Goal: Task Accomplishment & Management: Manage account settings

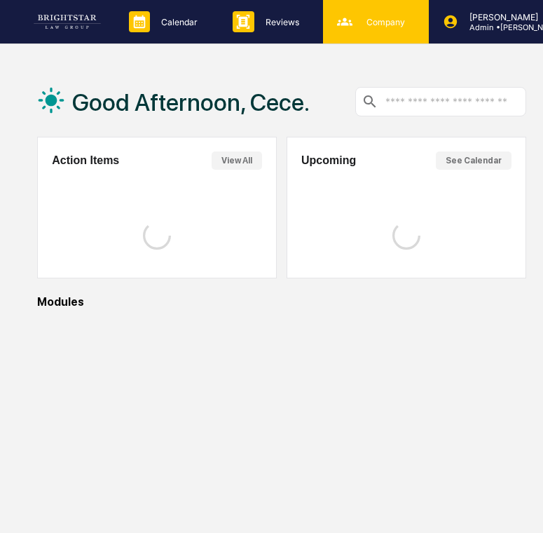
click at [348, 29] on icon at bounding box center [344, 21] width 21 height 21
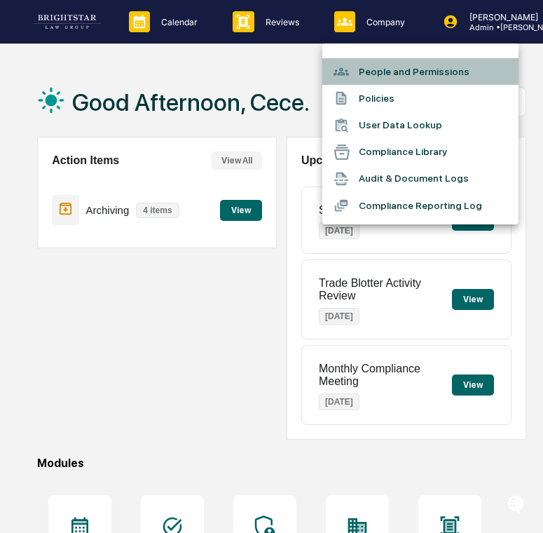
click at [375, 73] on li "People and Permissions" at bounding box center [420, 71] width 196 height 27
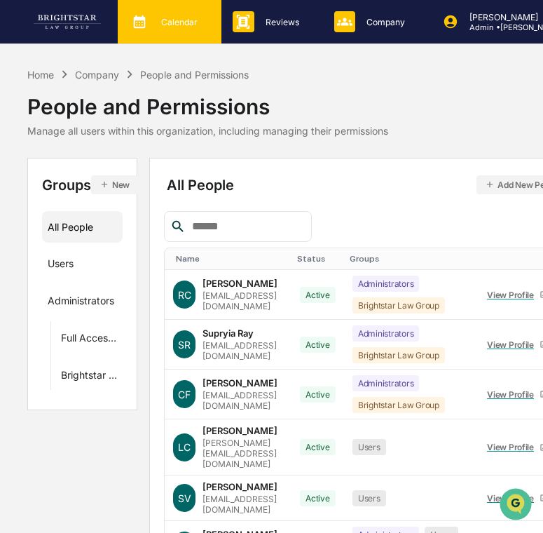
click at [176, 23] on p "Calendar" at bounding box center [177, 22] width 55 height 11
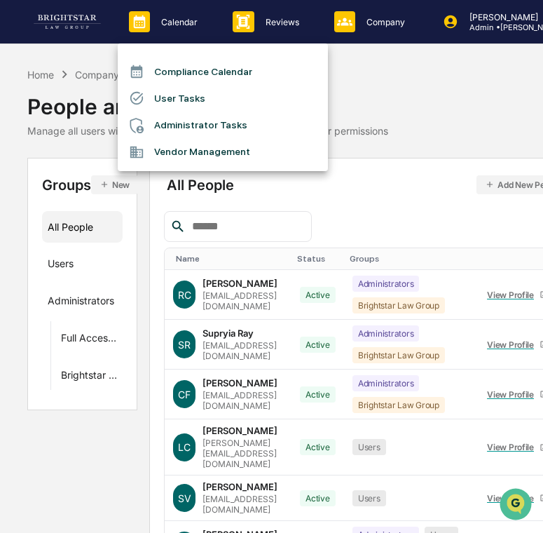
click at [172, 113] on li "Administrator Tasks" at bounding box center [223, 125] width 210 height 27
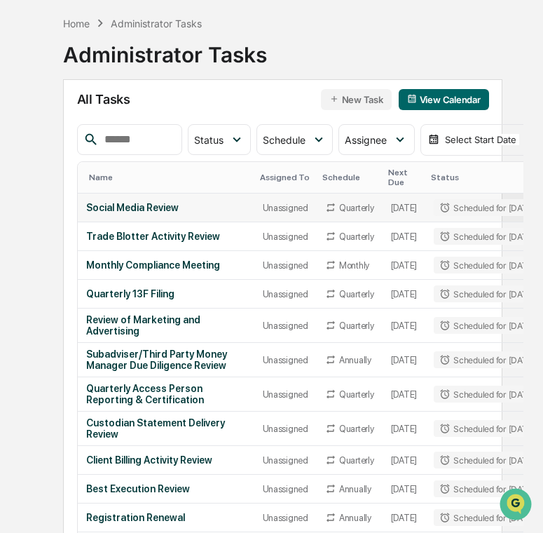
scroll to position [69, 0]
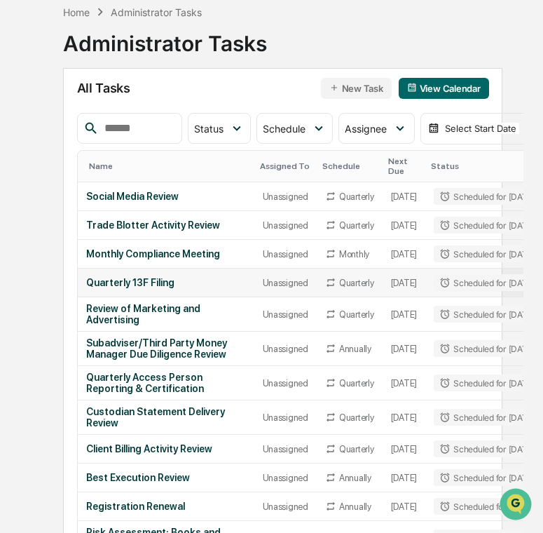
click at [196, 286] on div "Quarterly 13F Filing" at bounding box center [166, 282] width 160 height 11
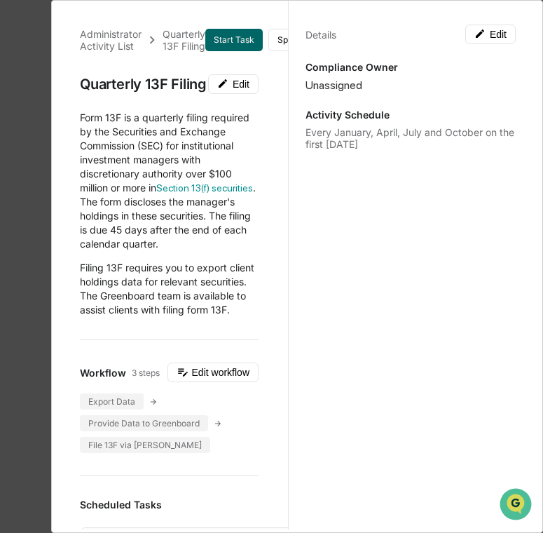
click at [8, 238] on div "Administrator Activity List Quarterly 13F Filing Start Task Spawn Task Quarterl…" at bounding box center [271, 266] width 543 height 533
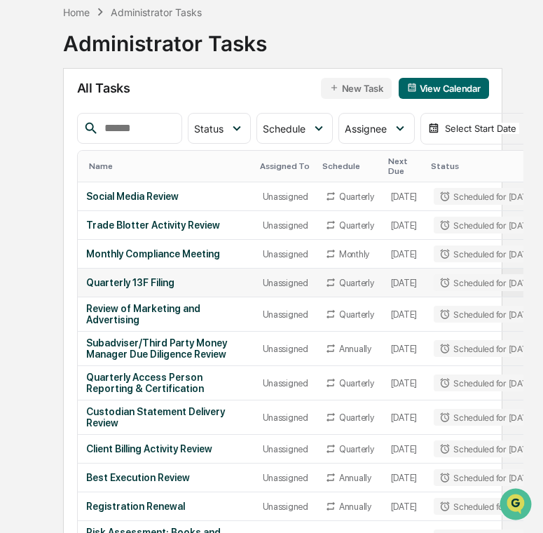
click at [152, 287] on div "Quarterly 13F Filing" at bounding box center [166, 282] width 160 height 11
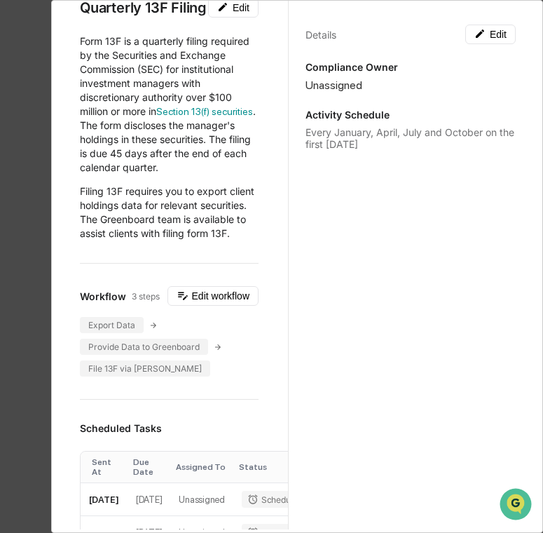
scroll to position [91, 0]
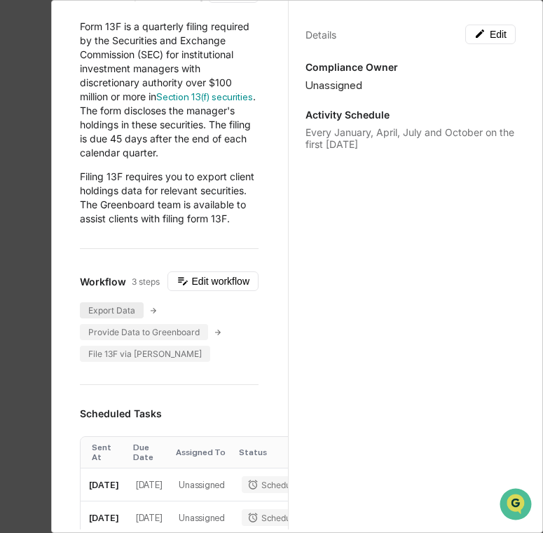
click at [132, 318] on div "Export Data" at bounding box center [112, 310] width 64 height 16
click at [210, 287] on button "Edit workflow" at bounding box center [212, 281] width 91 height 20
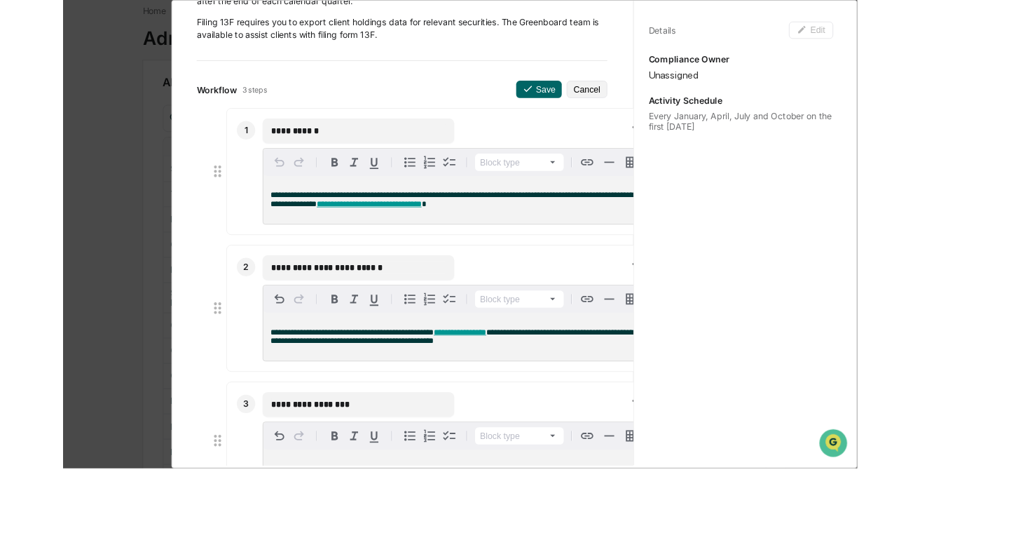
scroll to position [143, 0]
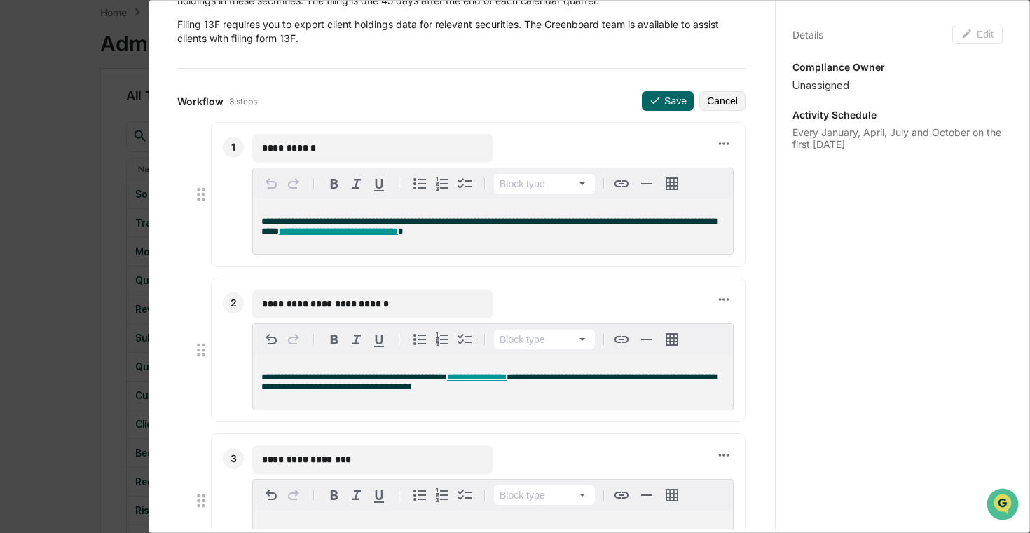
click at [78, 223] on div "**********" at bounding box center [515, 266] width 1030 height 533
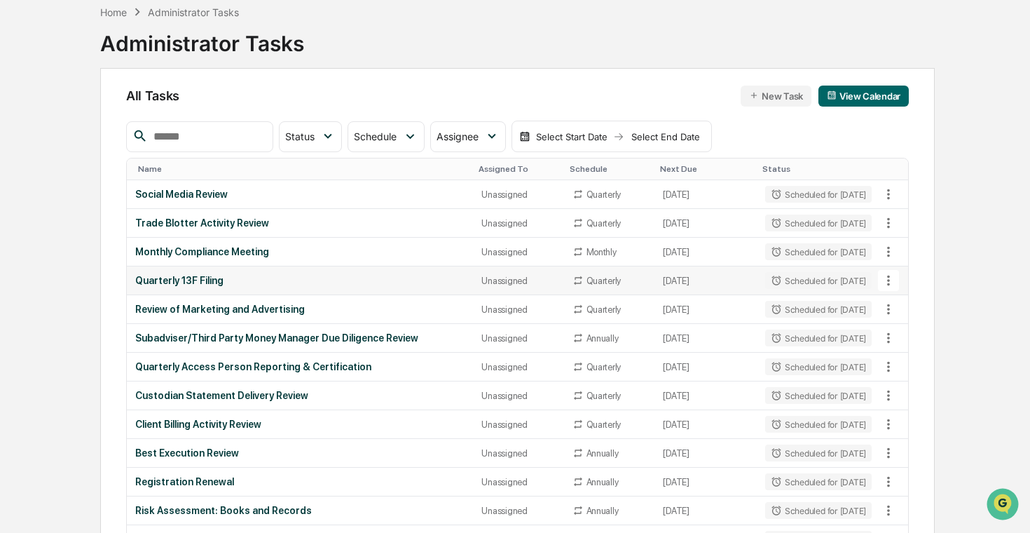
click at [259, 289] on td "Quarterly 13F Filing" at bounding box center [300, 280] width 347 height 29
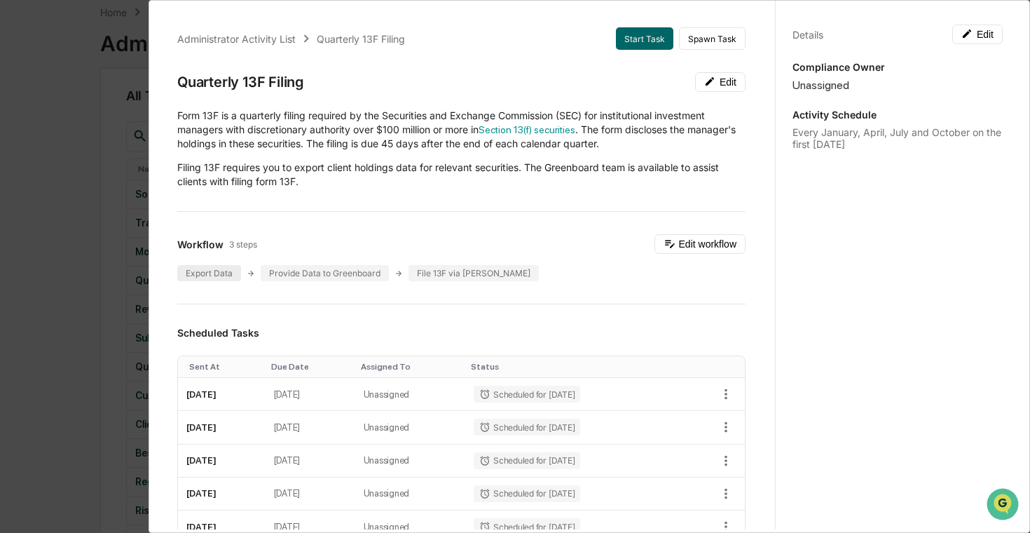
click at [218, 267] on div "Export Data" at bounding box center [209, 273] width 64 height 16
click at [542, 245] on button "Edit workflow" at bounding box center [699, 244] width 91 height 20
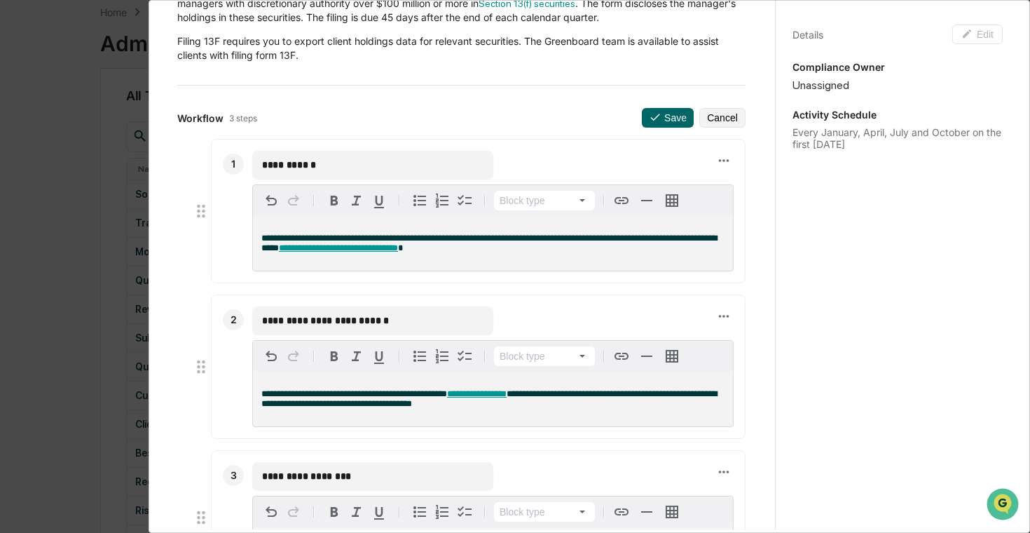
scroll to position [0, 0]
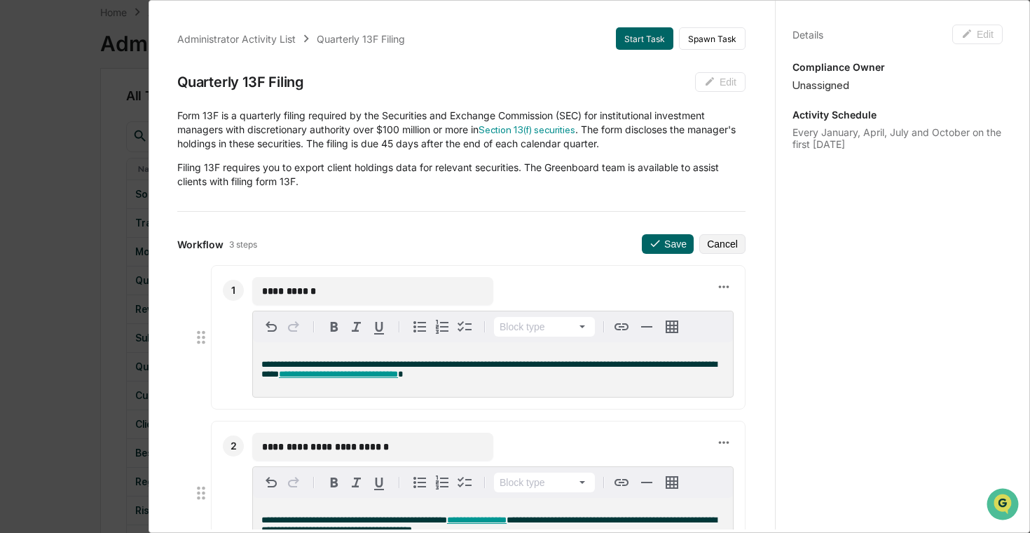
click at [80, 193] on div "**********" at bounding box center [515, 266] width 1030 height 533
